Goal: Check status: Check status

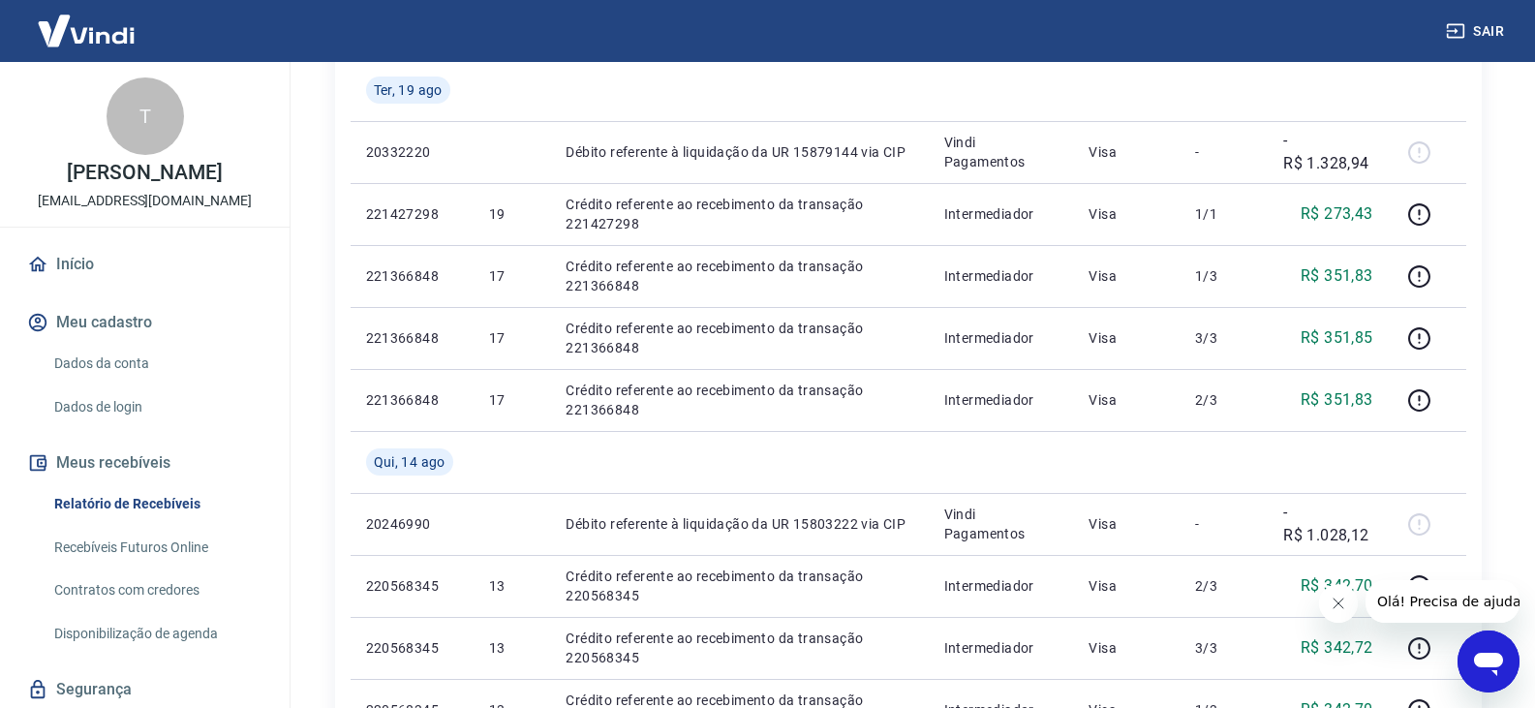
scroll to position [291, 0]
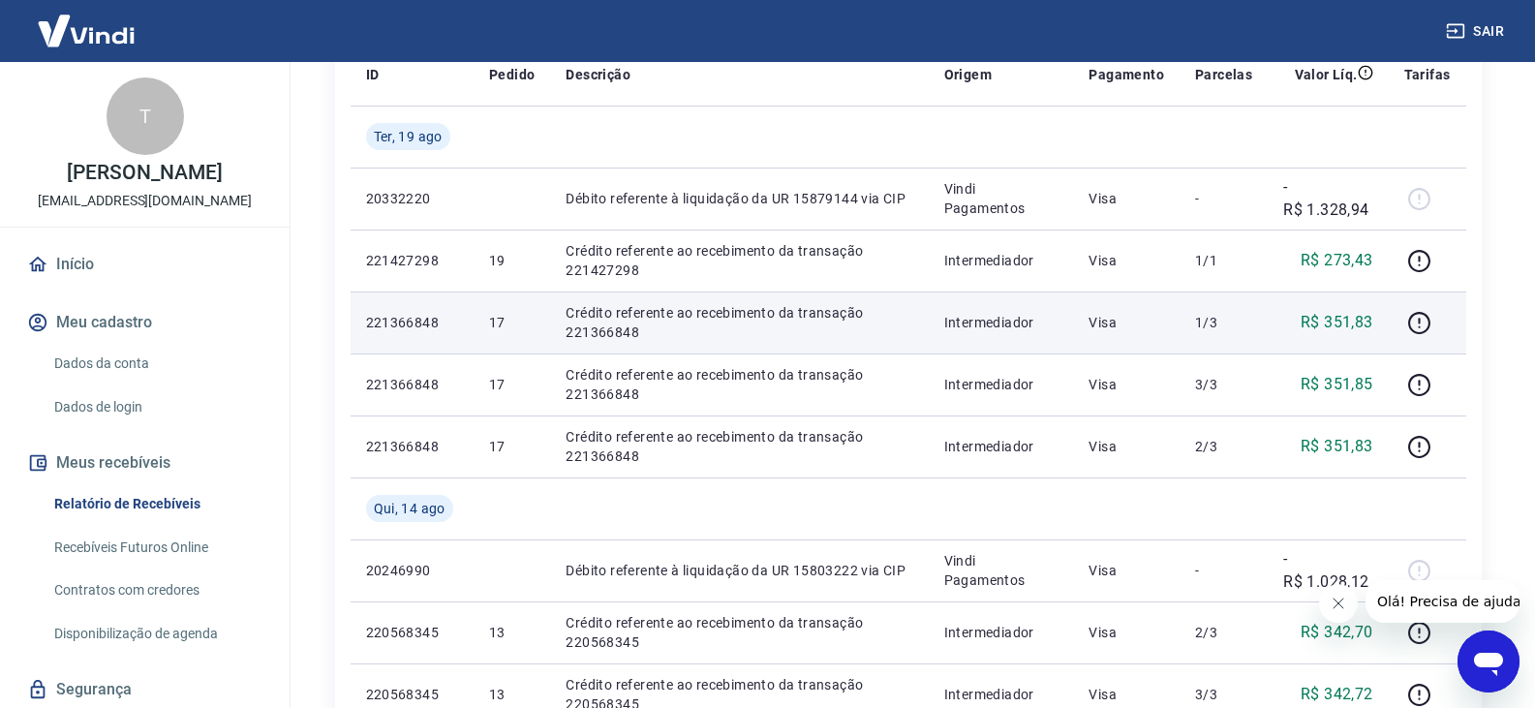
click at [415, 327] on p "221366848" at bounding box center [412, 322] width 92 height 19
copy p "221366848"
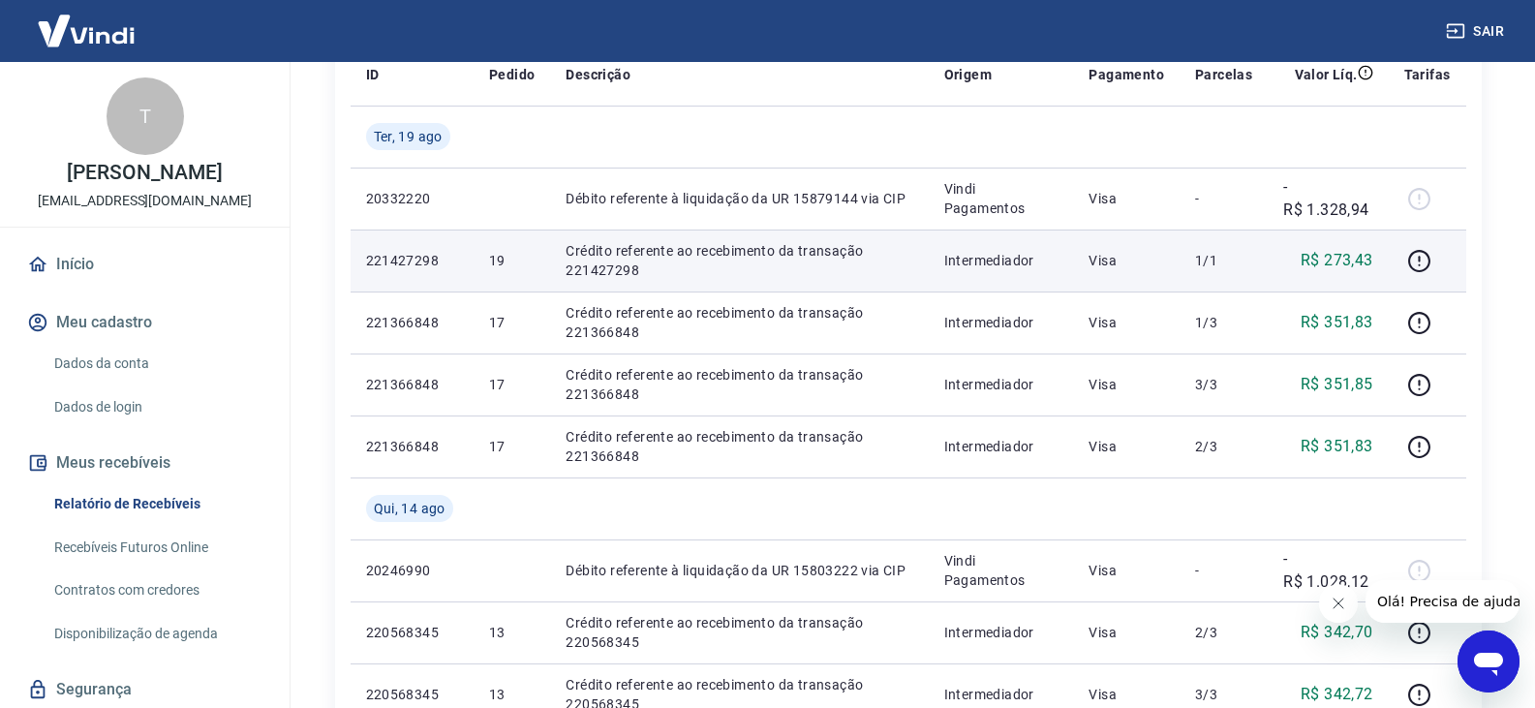
click at [392, 258] on p "221427298" at bounding box center [412, 260] width 92 height 19
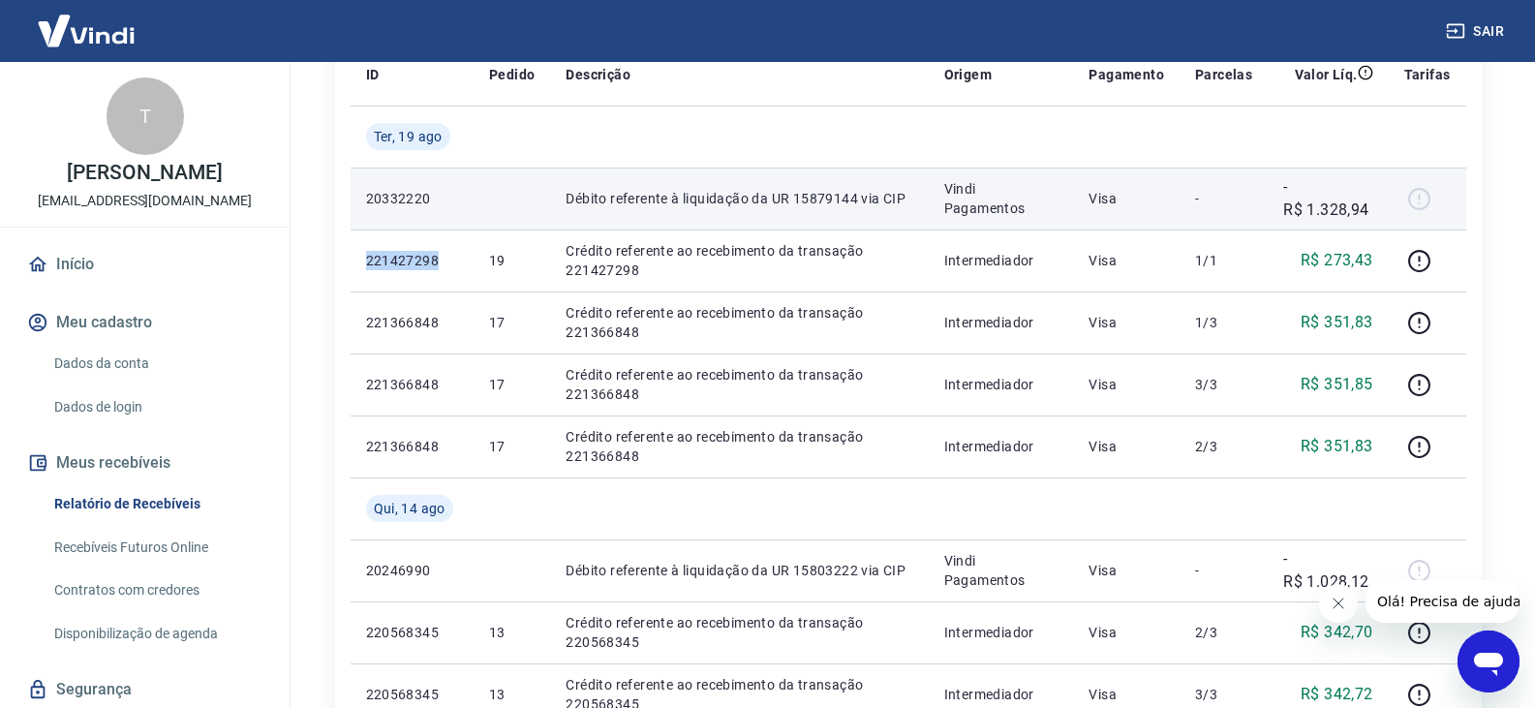
copy p "221427298"
